Goal: Navigation & Orientation: Find specific page/section

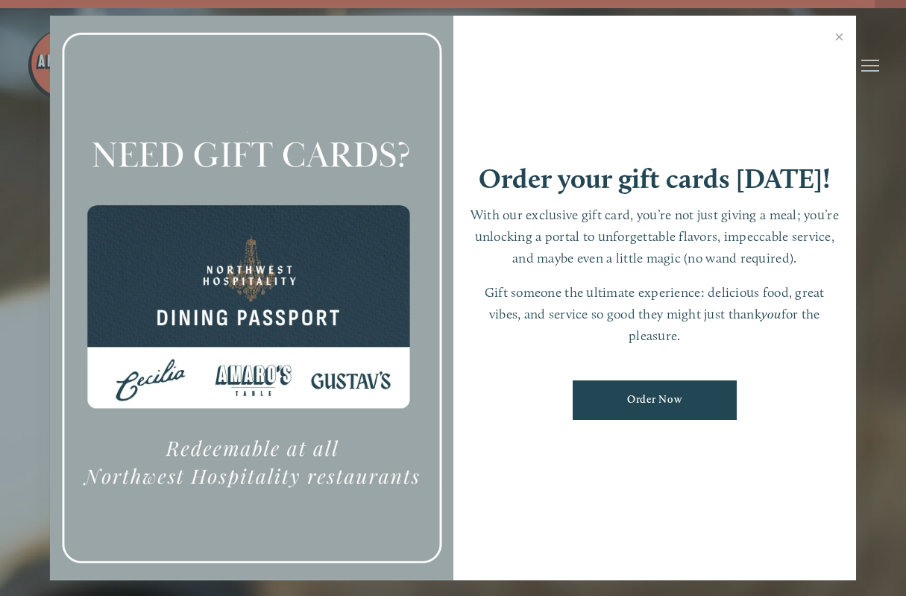
scroll to position [22, 0]
click at [839, 42] on link "Close" at bounding box center [839, 39] width 29 height 42
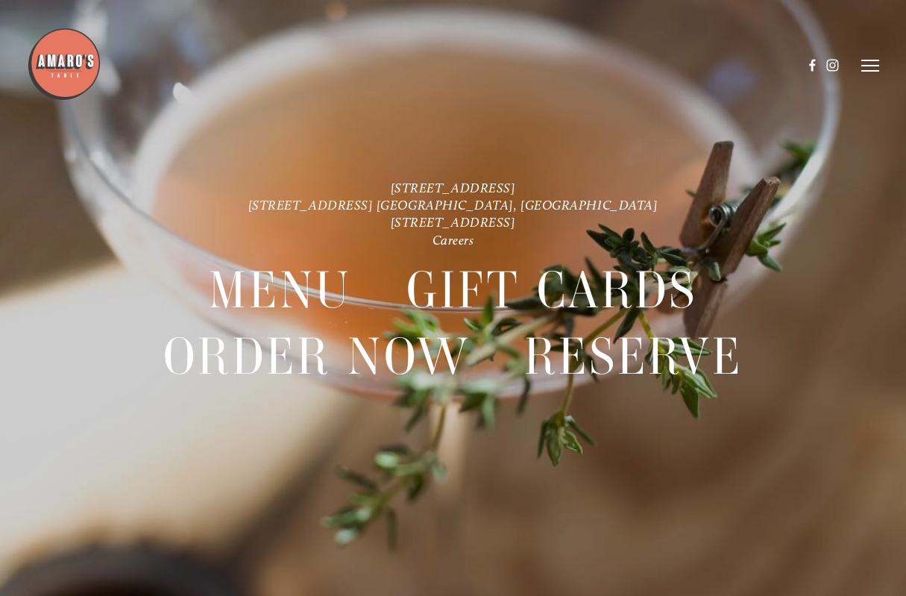
scroll to position [31, 0]
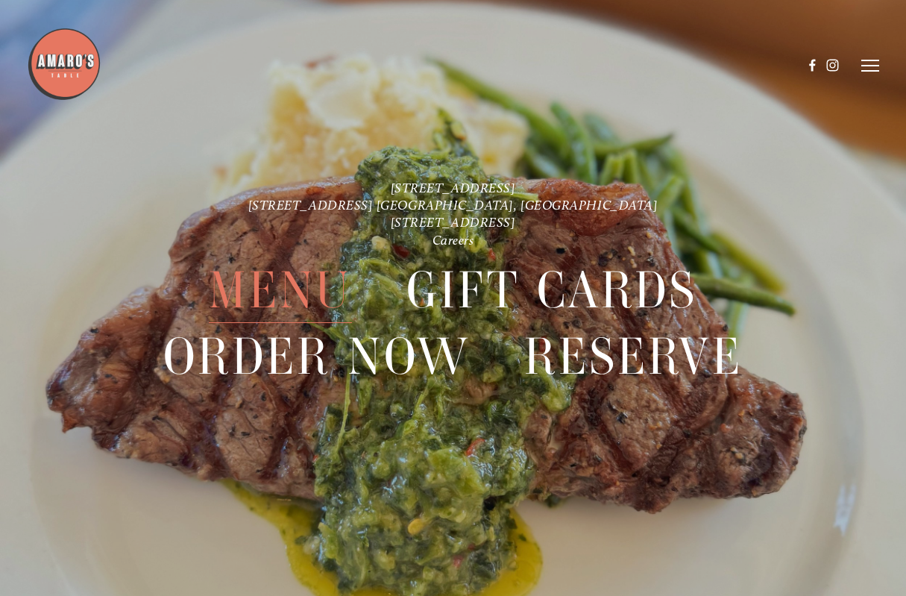
click at [304, 289] on span "Menu" at bounding box center [280, 290] width 143 height 66
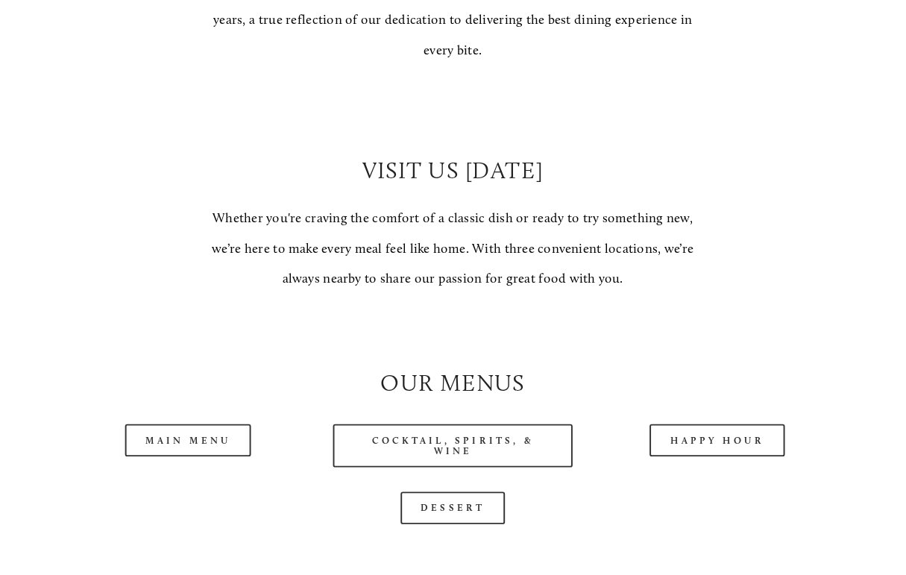
scroll to position [1037, 0]
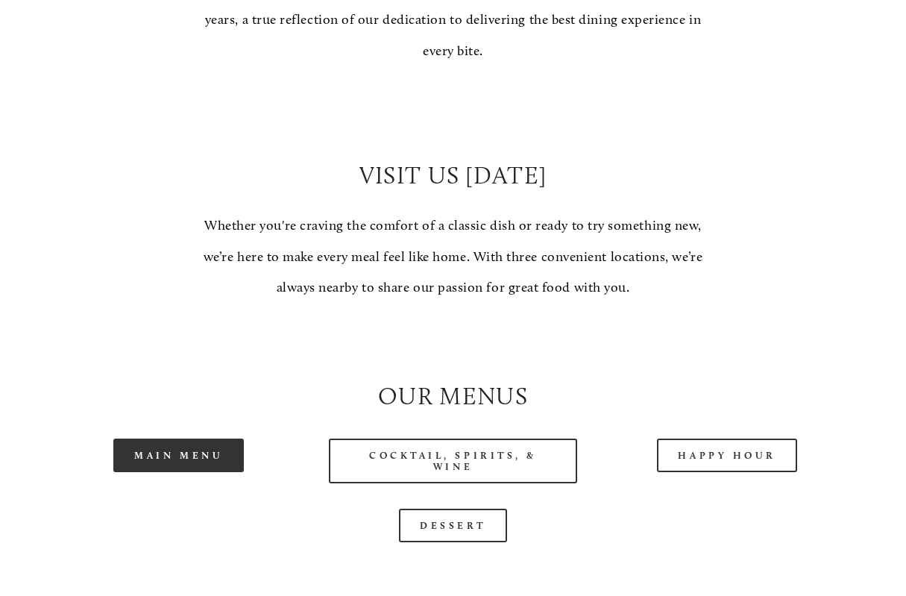
click at [204, 466] on link "Main Menu" at bounding box center [178, 456] width 131 height 34
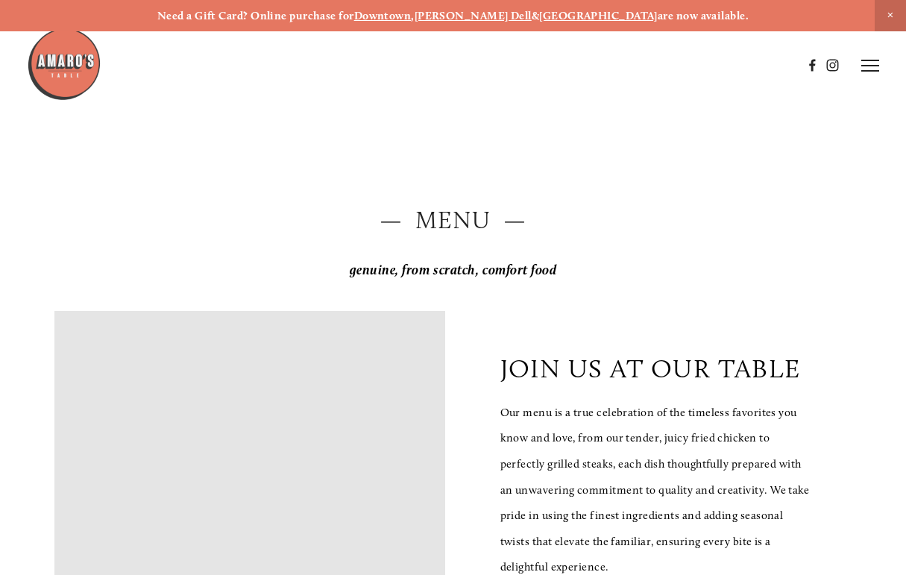
scroll to position [0, 0]
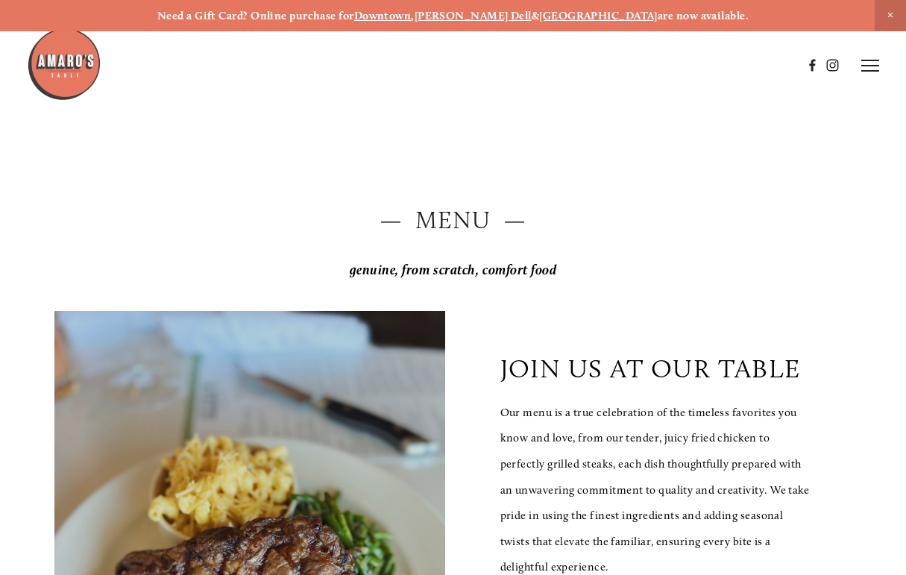
click at [864, 61] on icon at bounding box center [871, 65] width 18 height 13
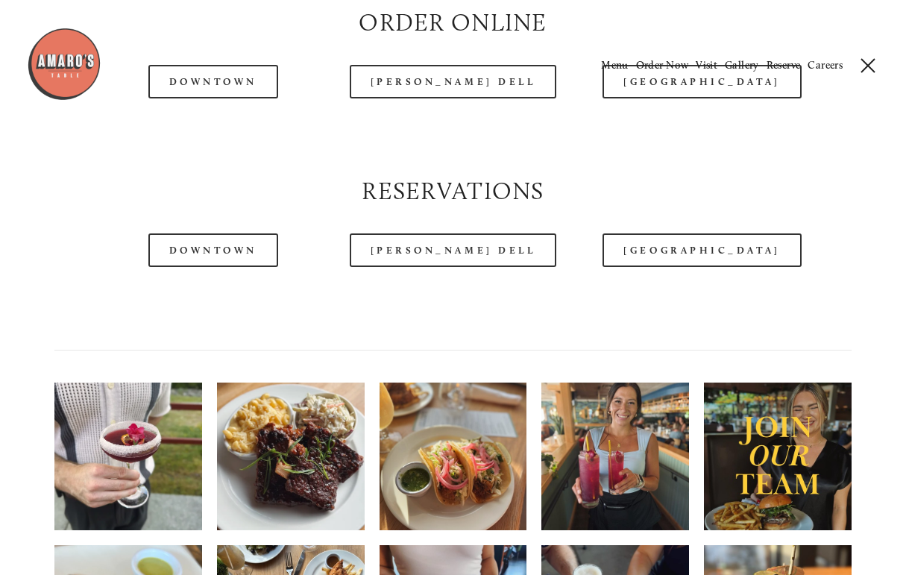
scroll to position [1646, 0]
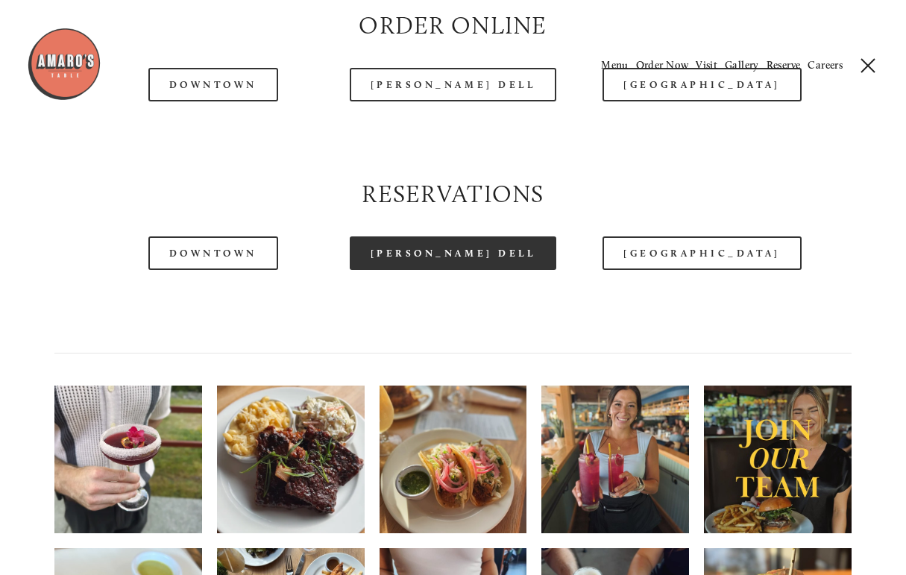
click at [477, 268] on link "[PERSON_NAME] Dell" at bounding box center [453, 253] width 207 height 34
